Goal: Task Accomplishment & Management: Manage account settings

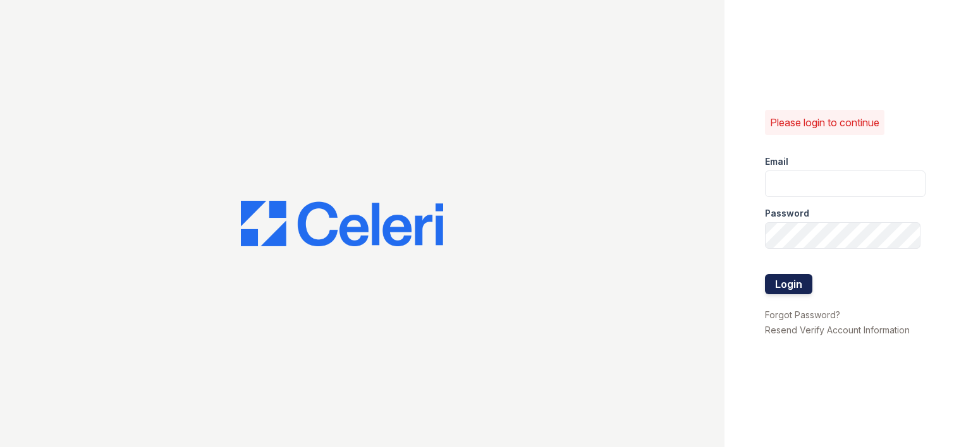
click at [786, 278] on button "Login" at bounding box center [788, 284] width 47 height 20
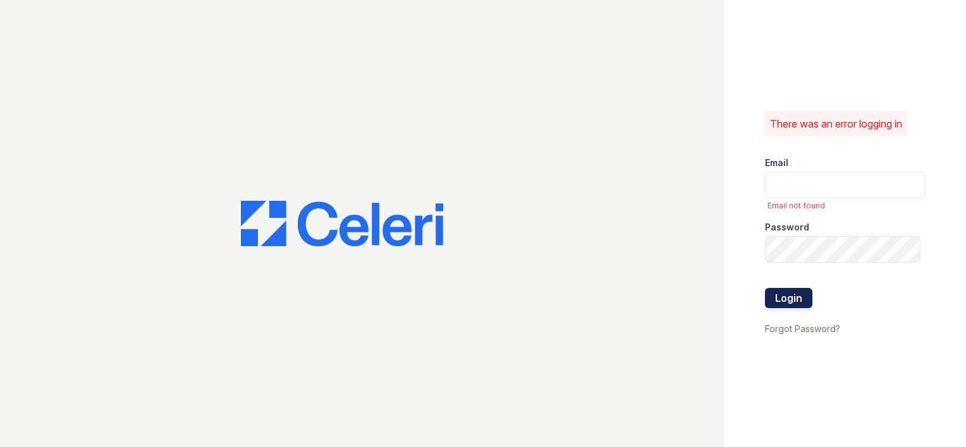
click at [781, 300] on button "Login" at bounding box center [788, 298] width 47 height 20
click at [687, 257] on div at bounding box center [362, 223] width 724 height 447
click at [794, 306] on button "Login" at bounding box center [788, 298] width 47 height 20
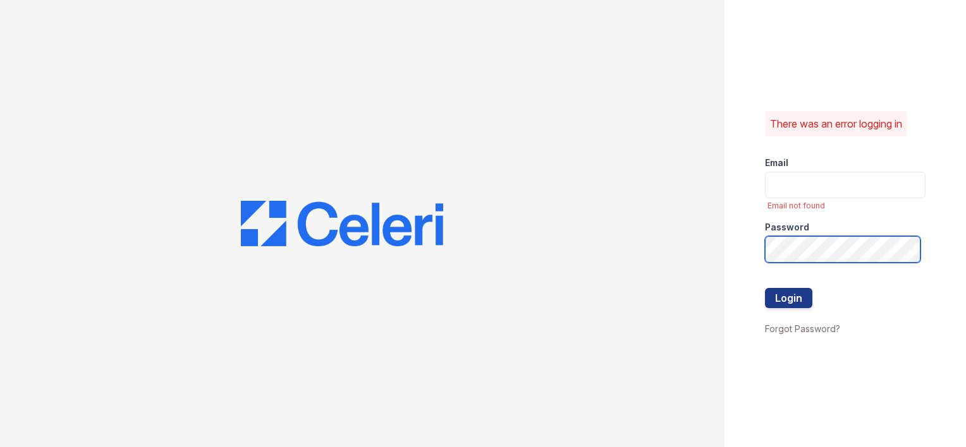
click at [738, 253] on div "There was an error logging in Email Email not found Password Login Forgot Passw…" at bounding box center [844, 223] width 241 height 447
click at [757, 245] on div "There was an error logging in Email Email not found Password Login Forgot Passw…" at bounding box center [844, 223] width 241 height 447
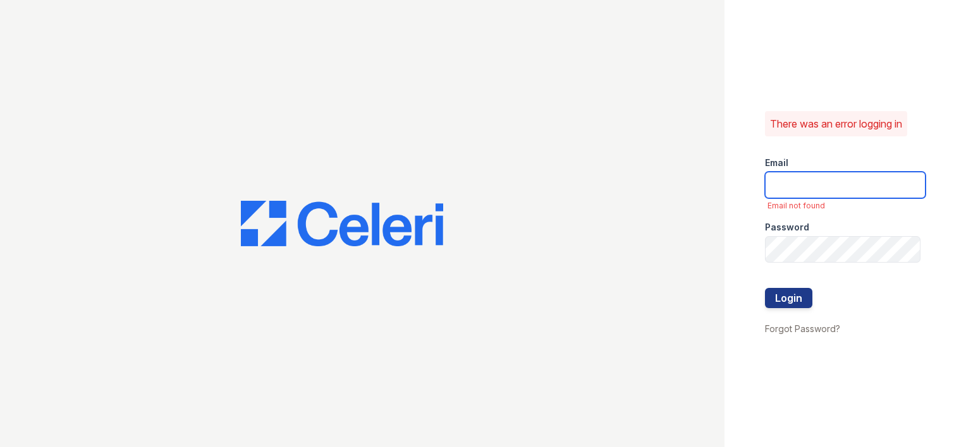
type input "hmoore@trinity-pm.com"
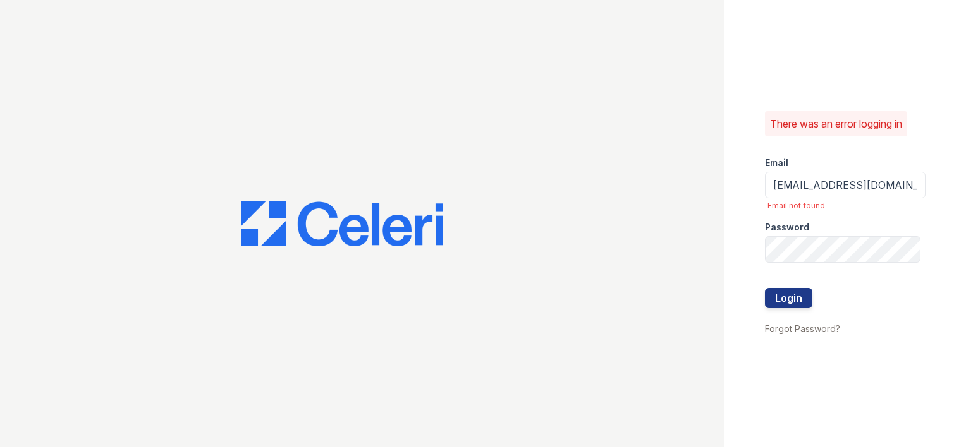
click at [779, 310] on div at bounding box center [845, 314] width 161 height 13
click at [772, 295] on button "Login" at bounding box center [788, 298] width 47 height 20
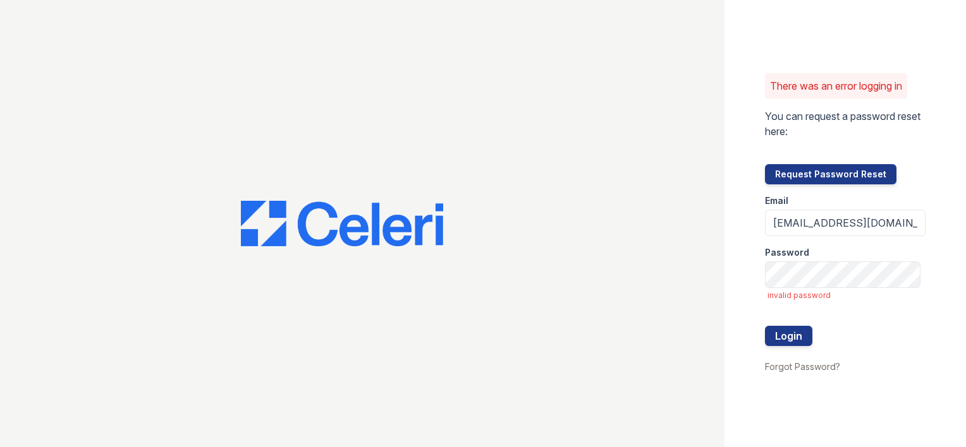
click at [681, 212] on div at bounding box center [362, 223] width 724 height 447
click at [879, 335] on form "Email hmoore@trinity-pm.com Password invalid password Login" at bounding box center [845, 272] width 161 height 174
click at [891, 225] on input "hmoore@trinity-pm.com" at bounding box center [845, 223] width 161 height 27
click at [785, 344] on button "Login" at bounding box center [788, 336] width 47 height 20
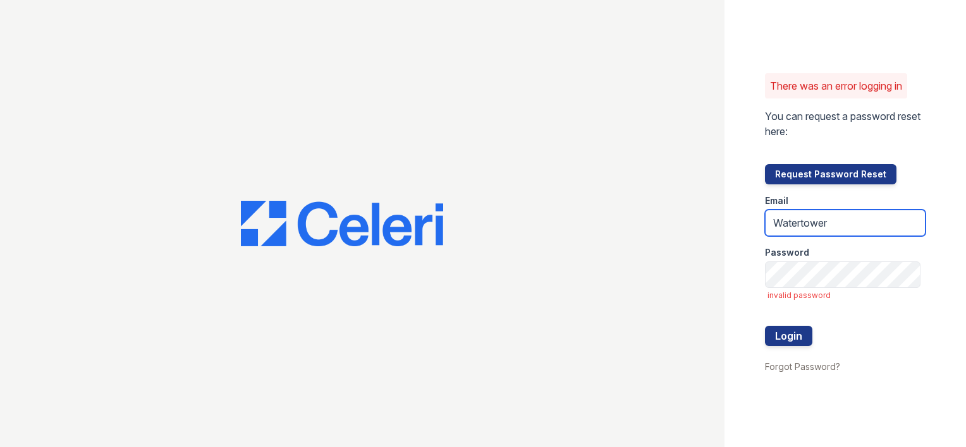
drag, startPoint x: 862, startPoint y: 221, endPoint x: 753, endPoint y: 224, distance: 108.8
click at [753, 224] on div "There was an error logging in You can request a password reset here: Request Pa…" at bounding box center [844, 223] width 241 height 447
click at [765, 326] on button "Login" at bounding box center [788, 336] width 47 height 20
drag, startPoint x: 915, startPoint y: 223, endPoint x: 749, endPoint y: 222, distance: 165.6
click at [749, 222] on div "There was an error logging in You can request a password reset here: Request Pa…" at bounding box center [844, 223] width 241 height 447
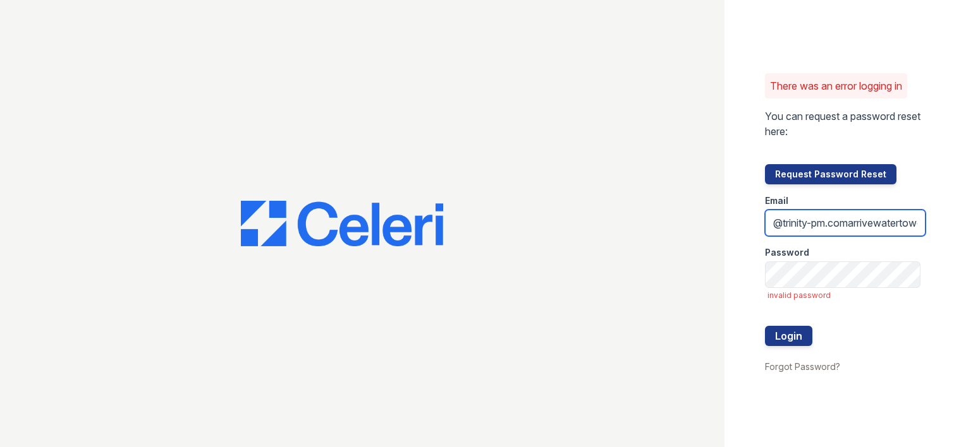
type input "wer"
drag, startPoint x: 791, startPoint y: 220, endPoint x: 753, endPoint y: 219, distance: 38.6
click at [753, 219] on div "There was an error logging in You can request a password reset here: Request Pa…" at bounding box center [844, 223] width 241 height 447
click at [822, 222] on input "email" at bounding box center [845, 223] width 161 height 27
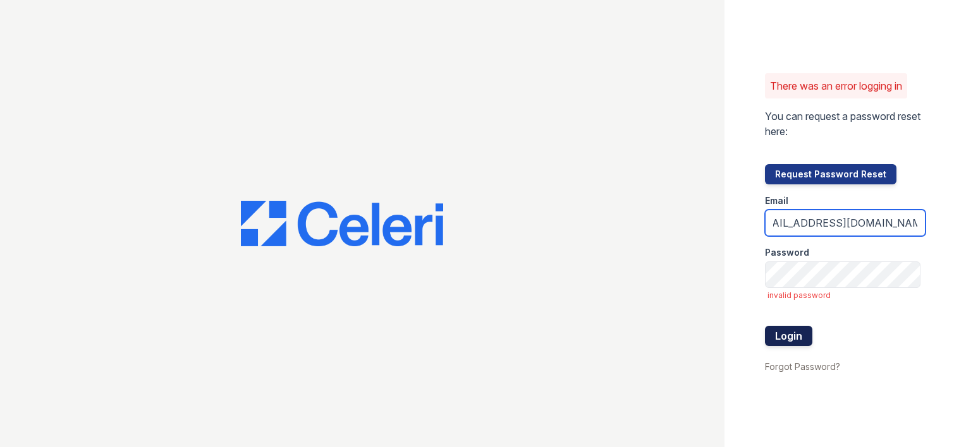
type input "arrivewatertower@trinity-pm.com"
click at [771, 327] on button "Login" at bounding box center [788, 336] width 47 height 20
click at [800, 336] on button "Login" at bounding box center [788, 336] width 47 height 20
click at [801, 337] on button "Login" at bounding box center [788, 336] width 47 height 20
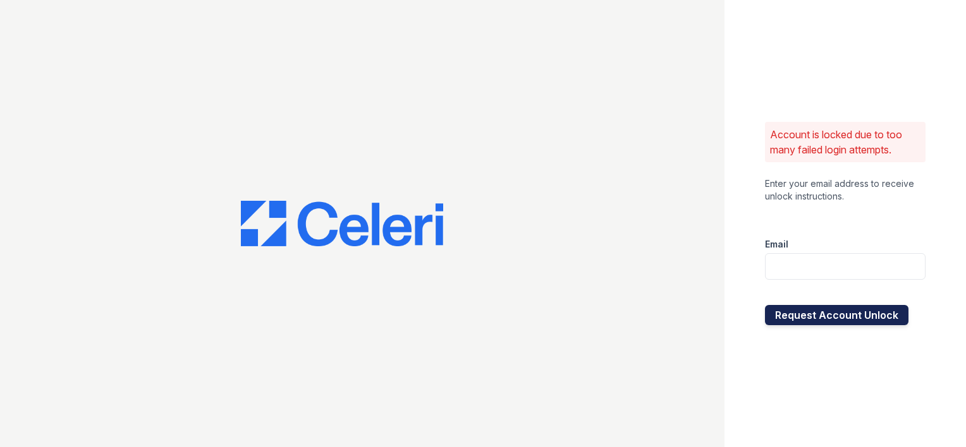
click at [837, 317] on button "Request Account Unlock" at bounding box center [836, 315] width 143 height 20
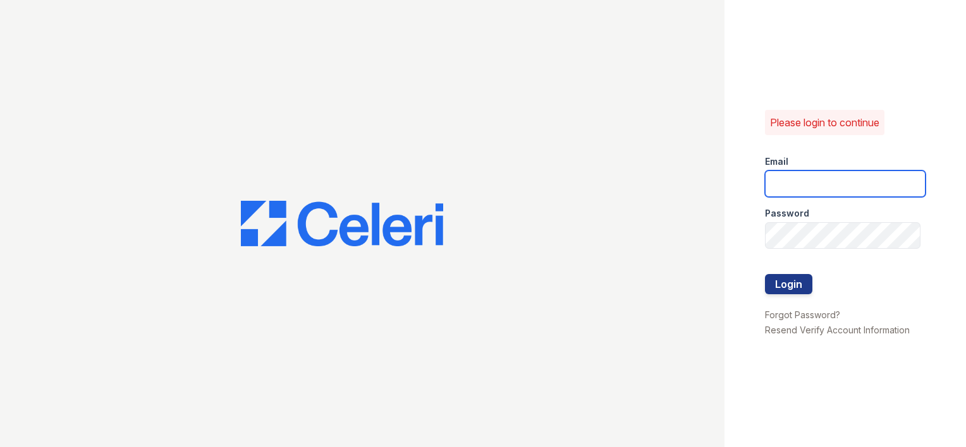
click at [834, 172] on input "email" at bounding box center [845, 184] width 161 height 27
type input "[EMAIL_ADDRESS][DOMAIN_NAME]"
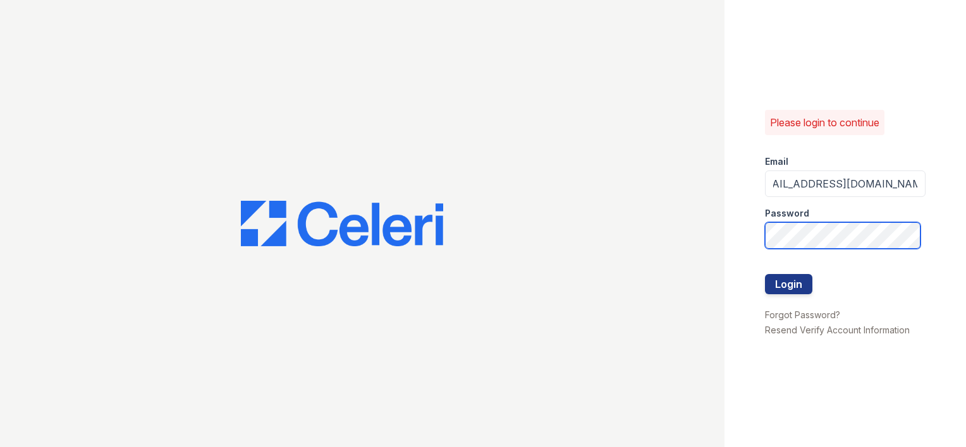
scroll to position [0, 0]
click at [708, 235] on div "Please login to continue Email [EMAIL_ADDRESS][DOMAIN_NAME] Password Login Forg…" at bounding box center [483, 223] width 966 height 447
click at [607, 283] on div at bounding box center [362, 223] width 724 height 447
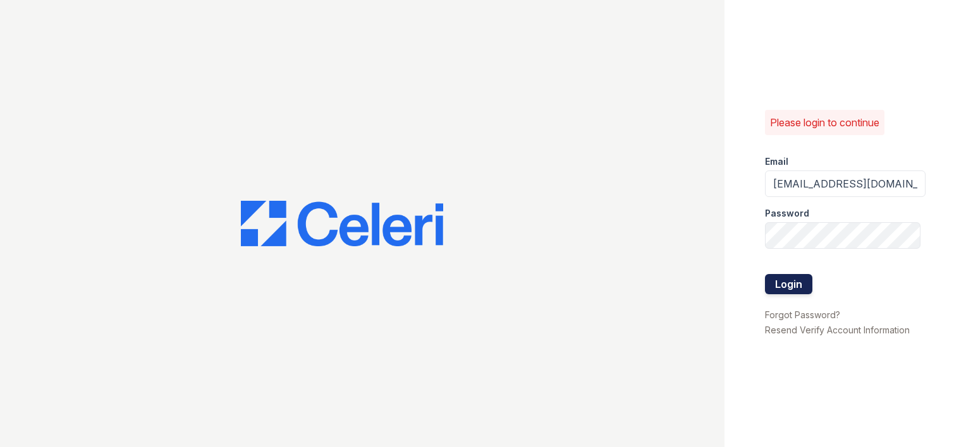
click at [796, 288] on button "Login" at bounding box center [788, 284] width 47 height 20
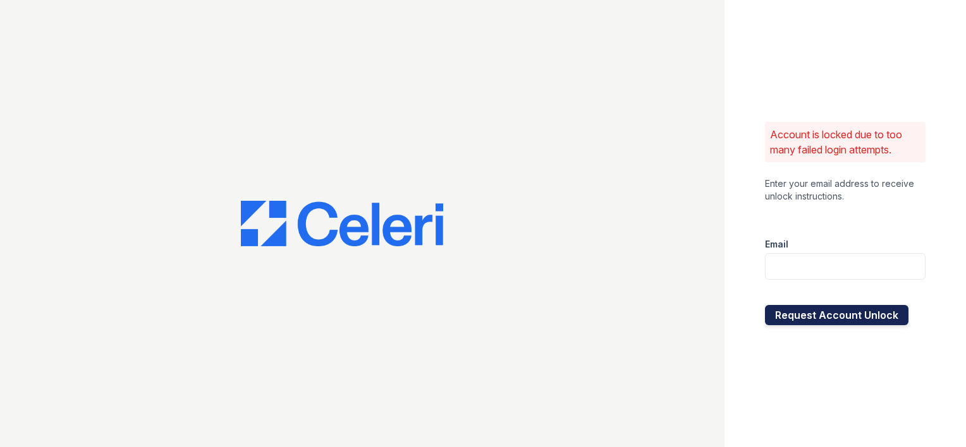
click at [803, 312] on button "Request Account Unlock" at bounding box center [836, 315] width 143 height 20
